Goal: Entertainment & Leisure: Browse casually

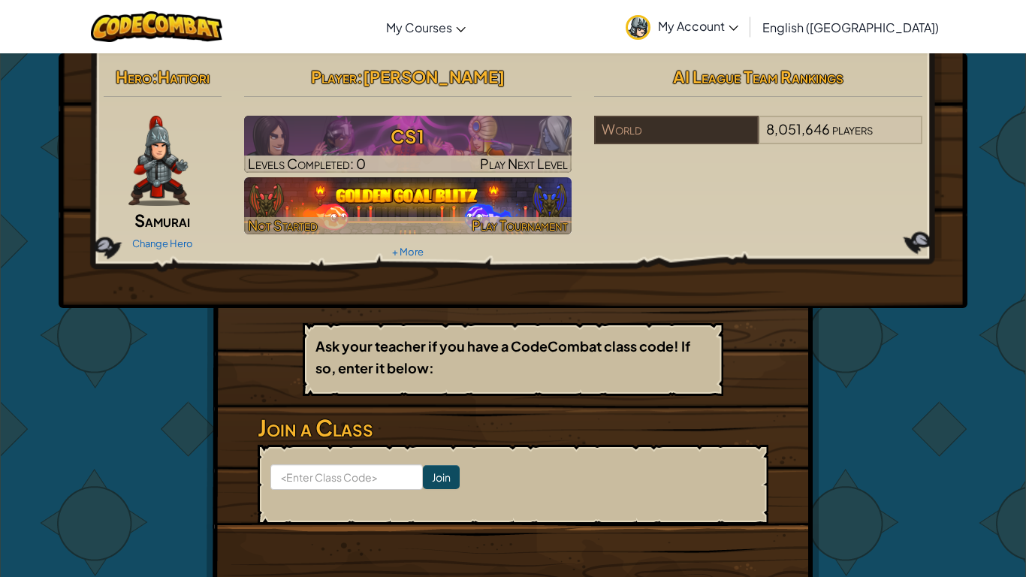
click at [353, 193] on img at bounding box center [408, 205] width 328 height 57
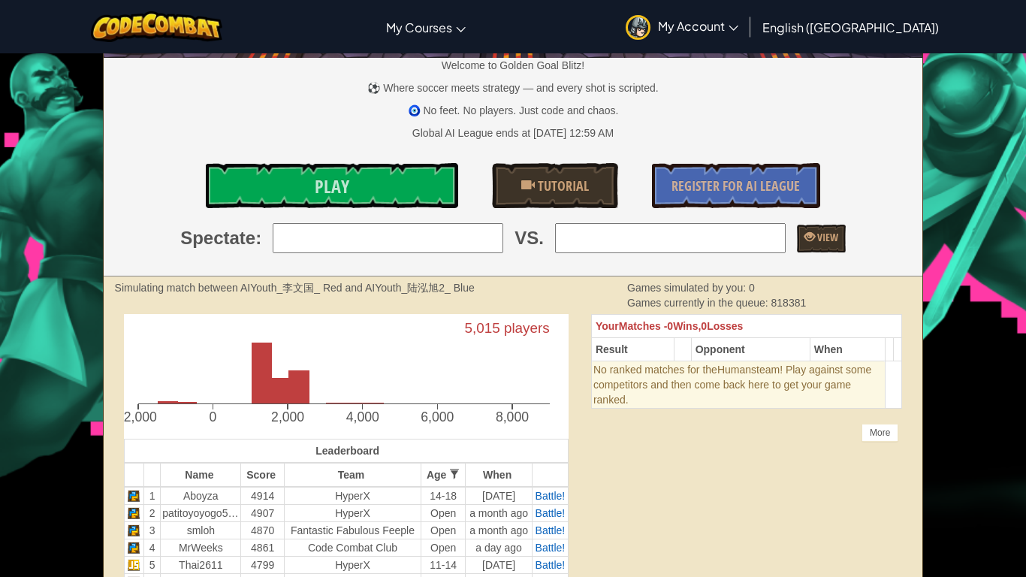
scroll to position [131, 0]
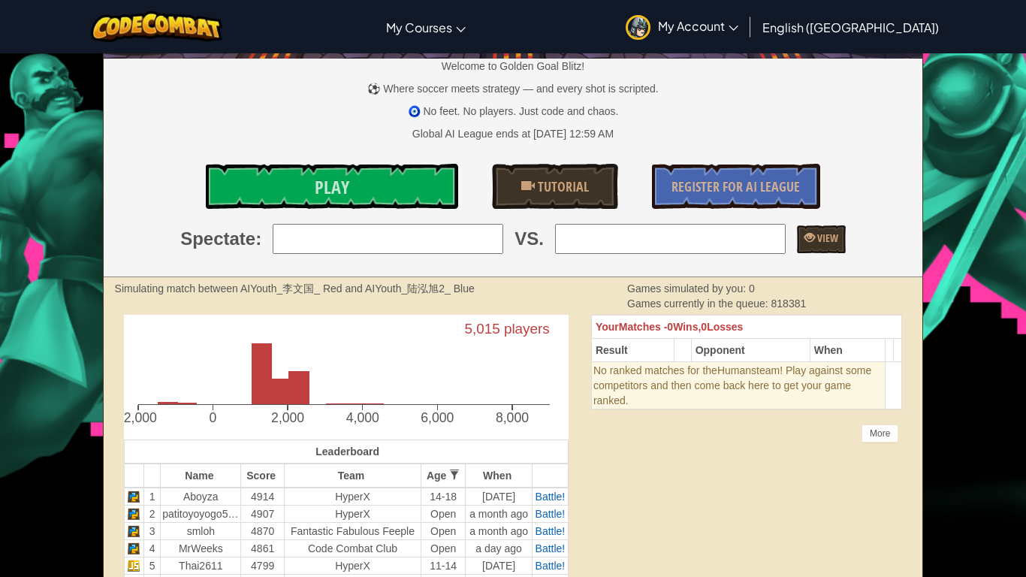
click at [353, 193] on link "Play" at bounding box center [332, 186] width 252 height 45
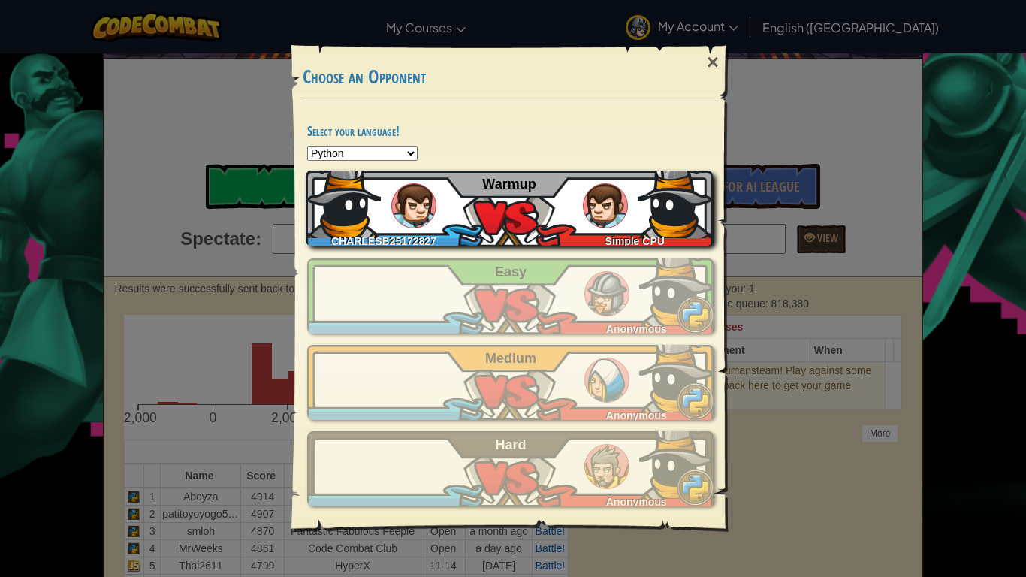
click at [485, 198] on div "CHARLESB25172827 Simple CPU Warmup" at bounding box center [509, 208] width 407 height 75
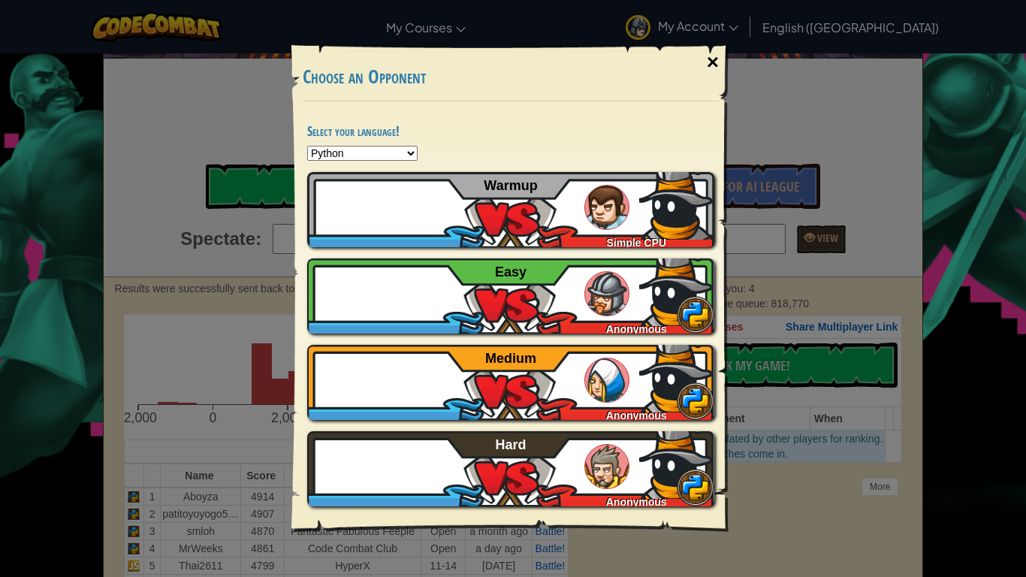
click at [705, 63] on div "×" at bounding box center [713, 63] width 35 height 44
